Goal: Task Accomplishment & Management: Use online tool/utility

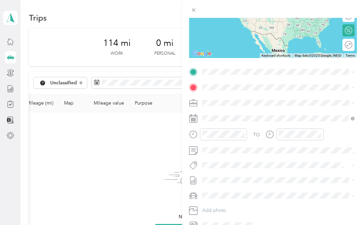
scroll to position [95, 0]
click at [10, 222] on div "New Trip Save This trip cannot be edited because it is either under review, app…" at bounding box center [182, 112] width 364 height 225
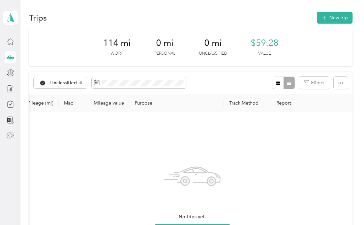
click at [346, 15] on button "New trip" at bounding box center [335, 18] width 36 height 12
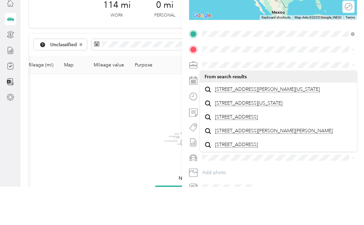
click at [263, 125] on span "[STREET_ADDRESS][PERSON_NAME][US_STATE]" at bounding box center [267, 128] width 105 height 6
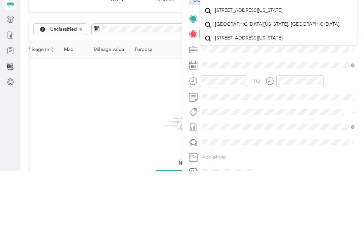
scroll to position [10, 0]
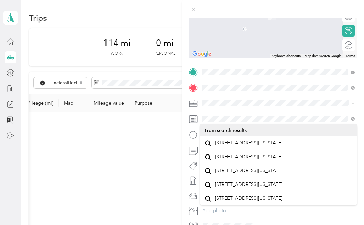
click at [274, 140] on span "[STREET_ADDRESS][US_STATE]" at bounding box center [248, 143] width 67 height 6
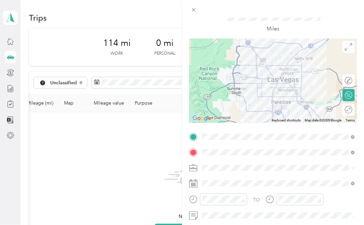
scroll to position [31, 0]
